Goal: Task Accomplishment & Management: Manage account settings

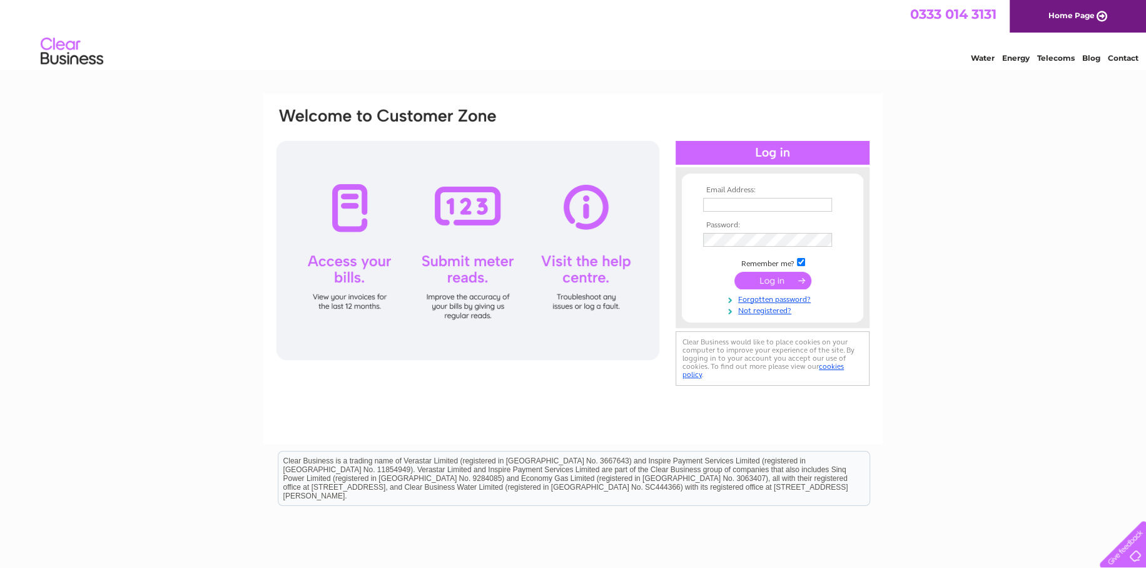
type input "stewart@benniemotors.co.uk"
click at [775, 273] on input "submit" at bounding box center [773, 281] width 77 height 18
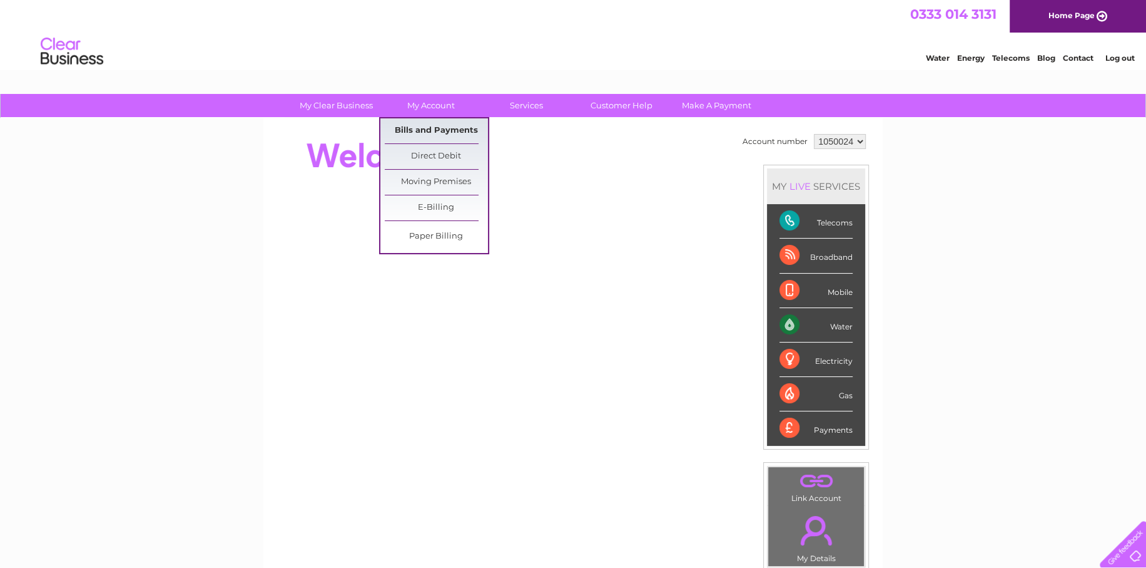
click at [435, 124] on link "Bills and Payments" at bounding box center [436, 130] width 103 height 25
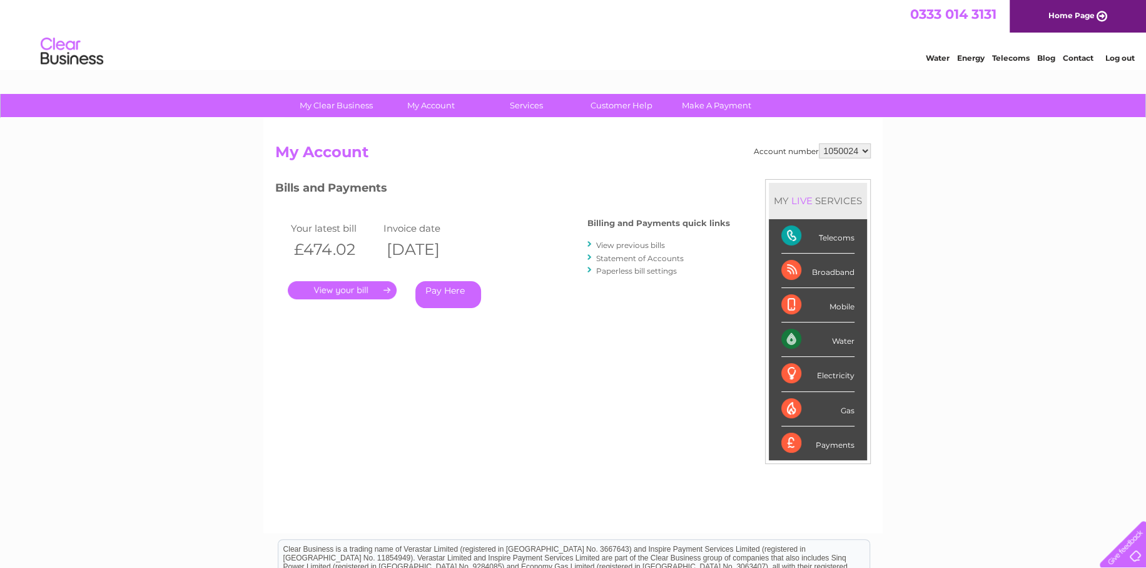
click at [350, 287] on link "." at bounding box center [342, 290] width 109 height 18
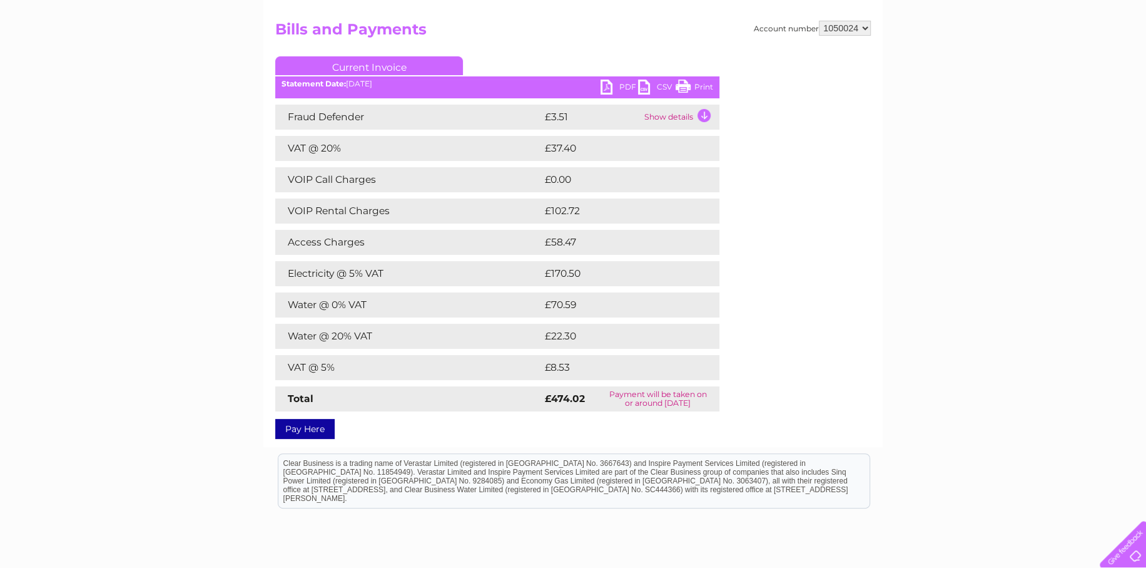
scroll to position [125, 0]
